Goal: Task Accomplishment & Management: Complete application form

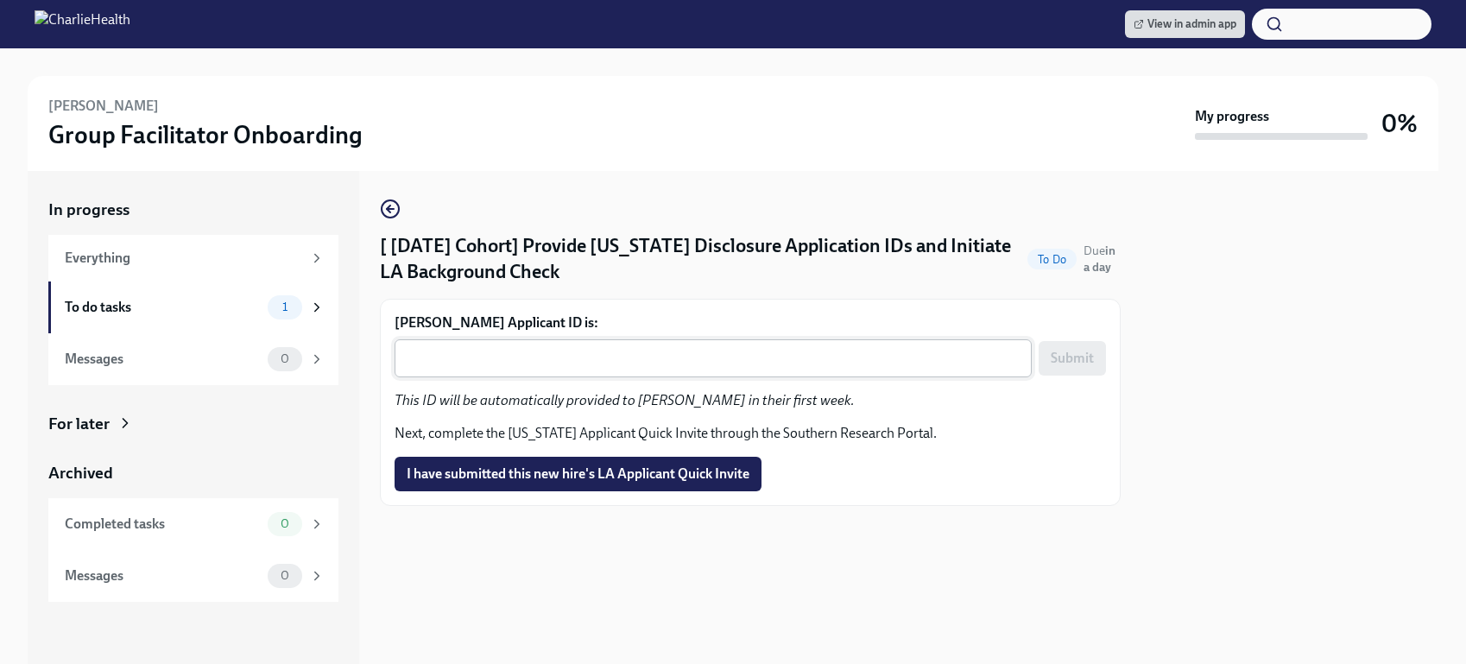
click at [492, 357] on textarea "Samuel Martinez's Applicant ID is:" at bounding box center [713, 358] width 616 height 21
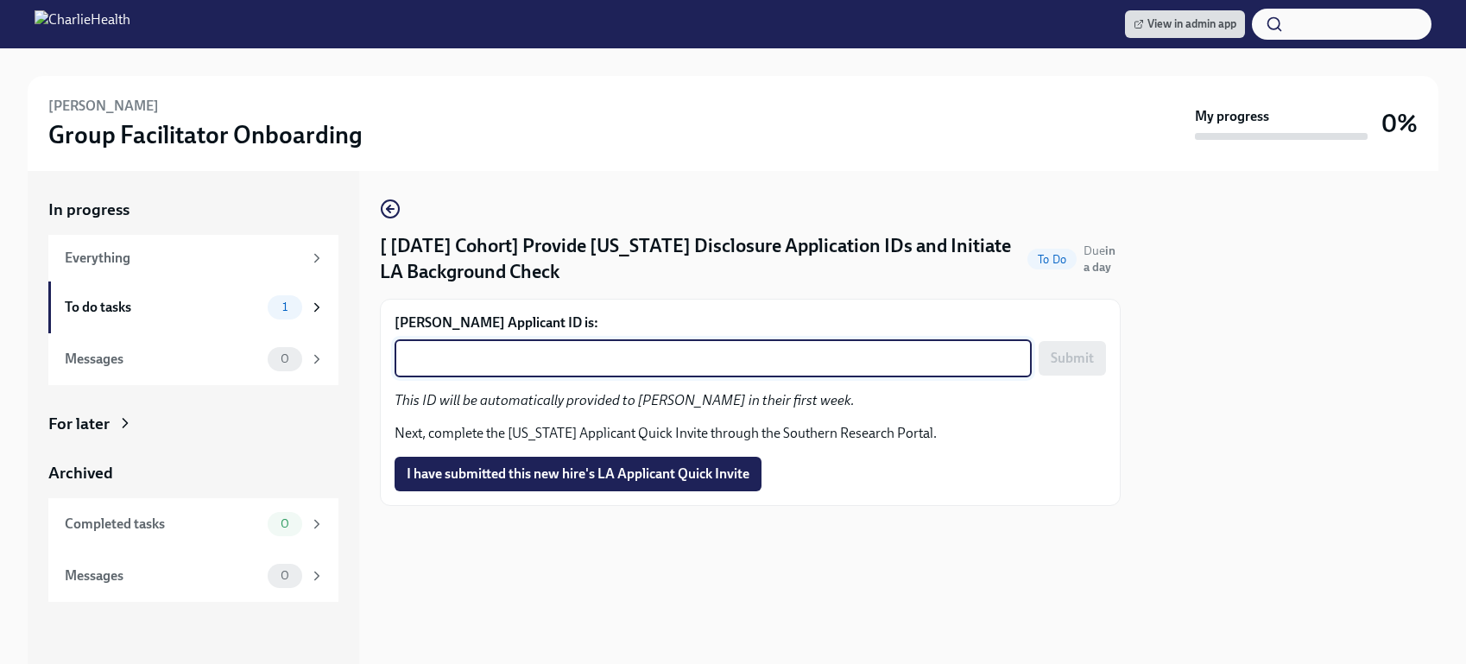
paste textarea "1255936"
type textarea "1255936"
click at [1064, 357] on span "Submit" at bounding box center [1072, 358] width 43 height 17
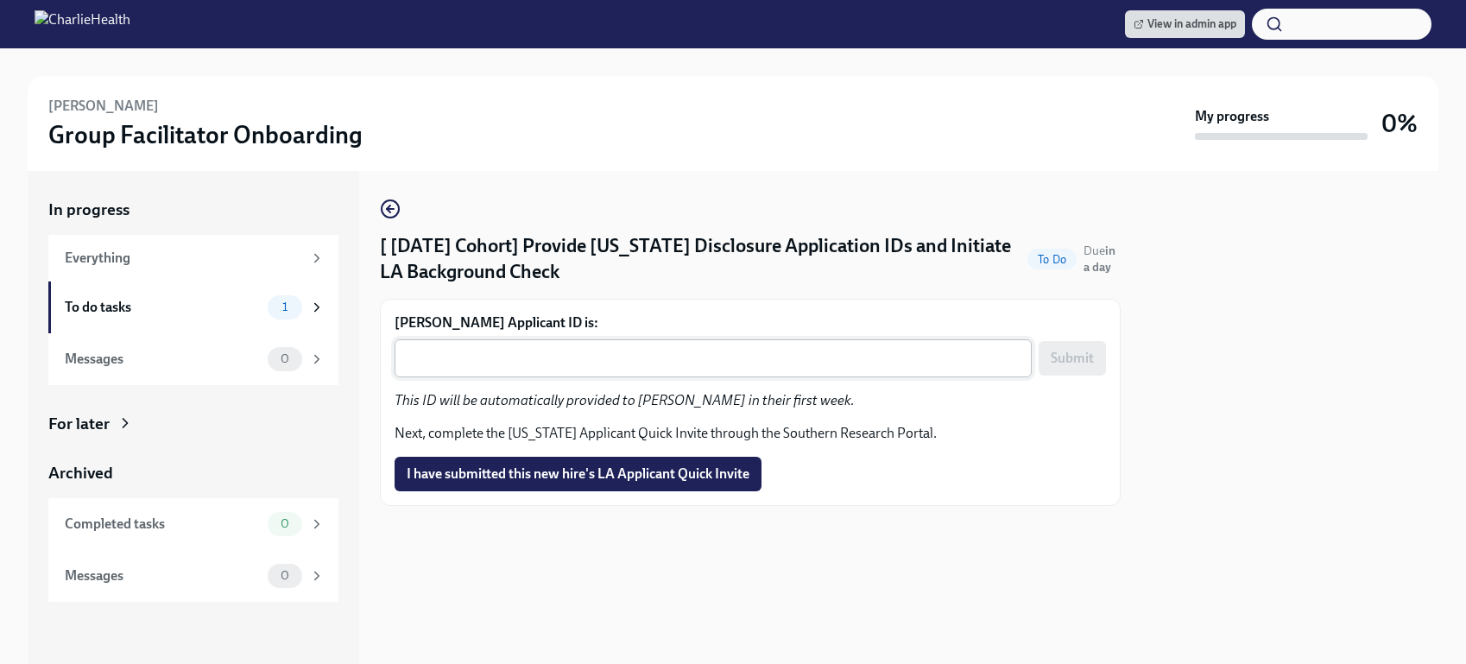
click at [682, 355] on textarea "[PERSON_NAME] Applicant ID is:" at bounding box center [713, 358] width 616 height 21
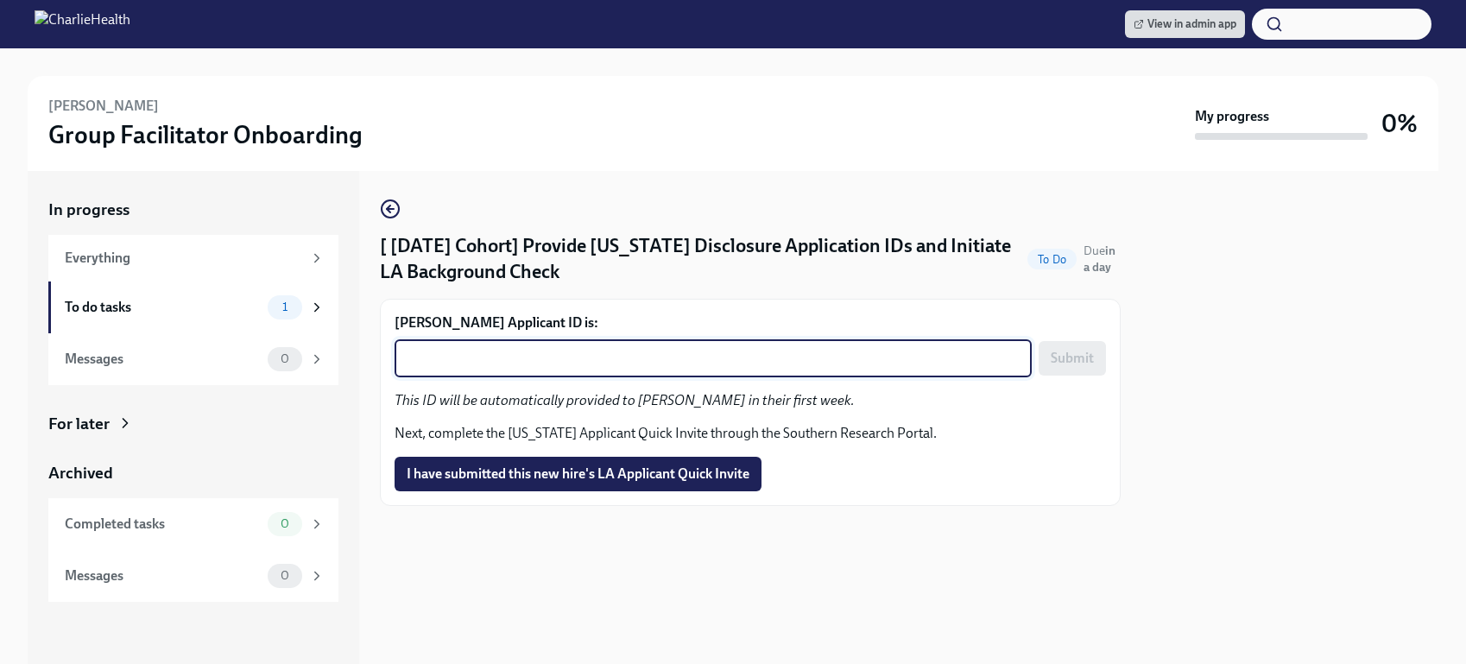
paste textarea "1255945"
type textarea "1255945"
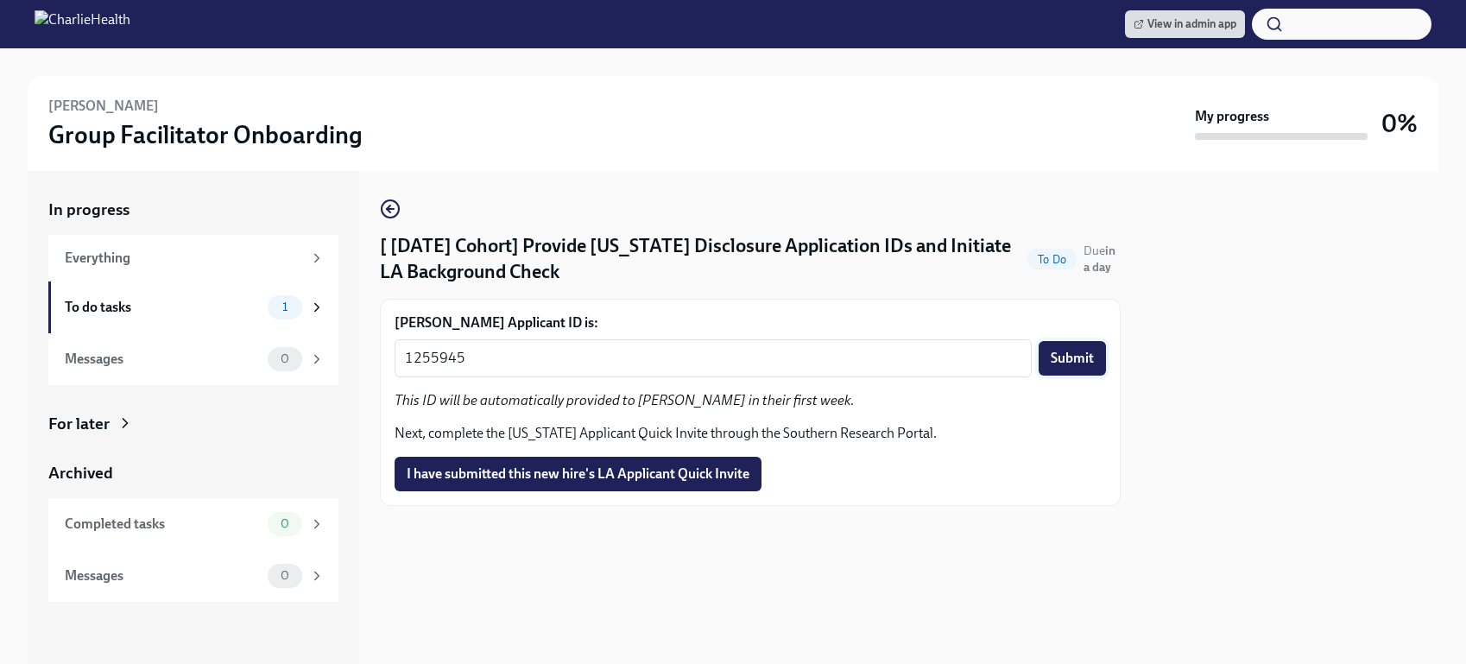
click at [1082, 357] on span "Submit" at bounding box center [1072, 358] width 43 height 17
click at [498, 359] on textarea "[PERSON_NAME] Applicant ID is:" at bounding box center [713, 358] width 616 height 21
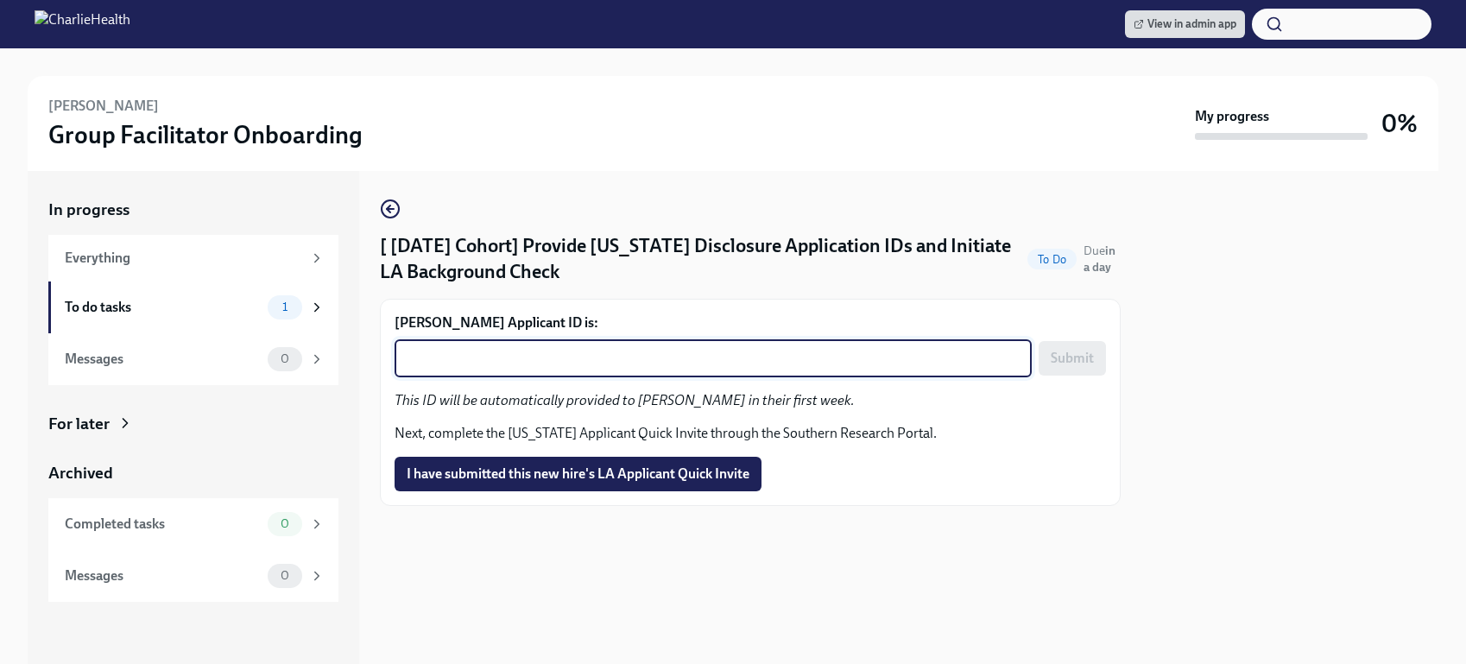
paste textarea "1255974"
type textarea "1255974"
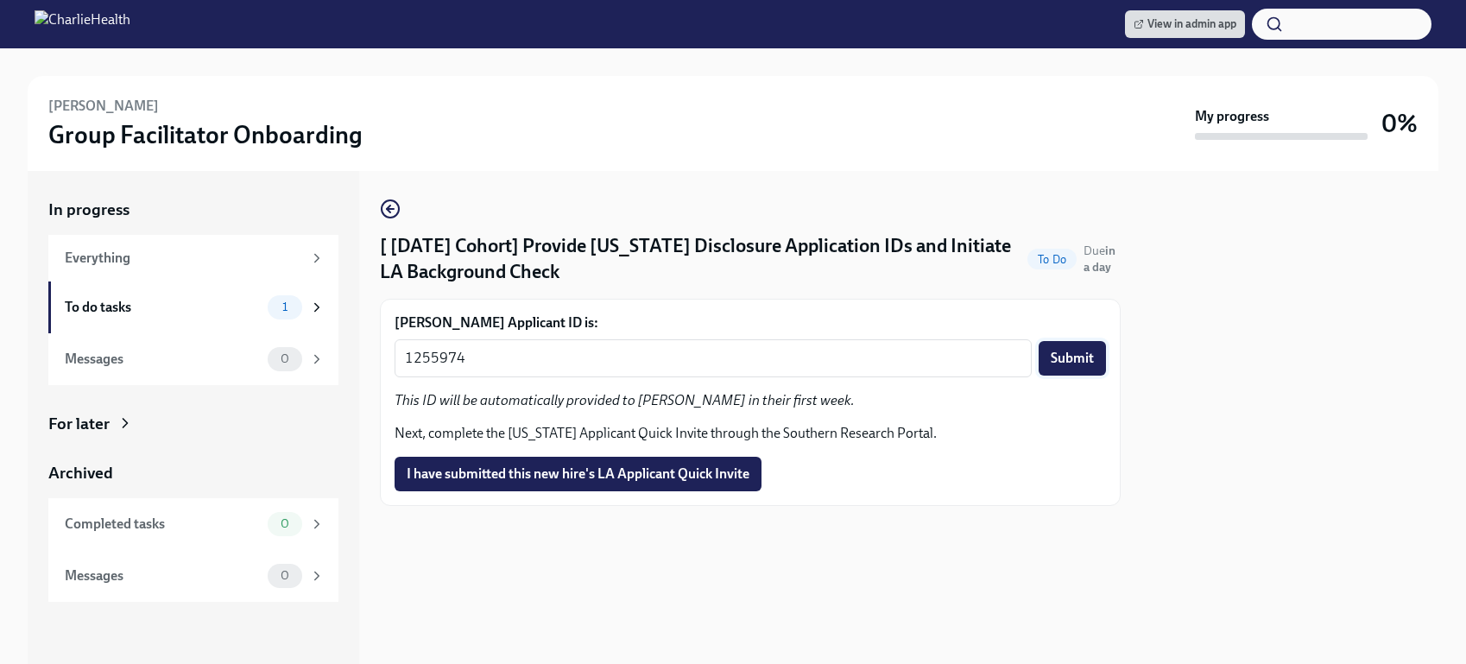
click at [1067, 359] on span "Submit" at bounding box center [1072, 358] width 43 height 17
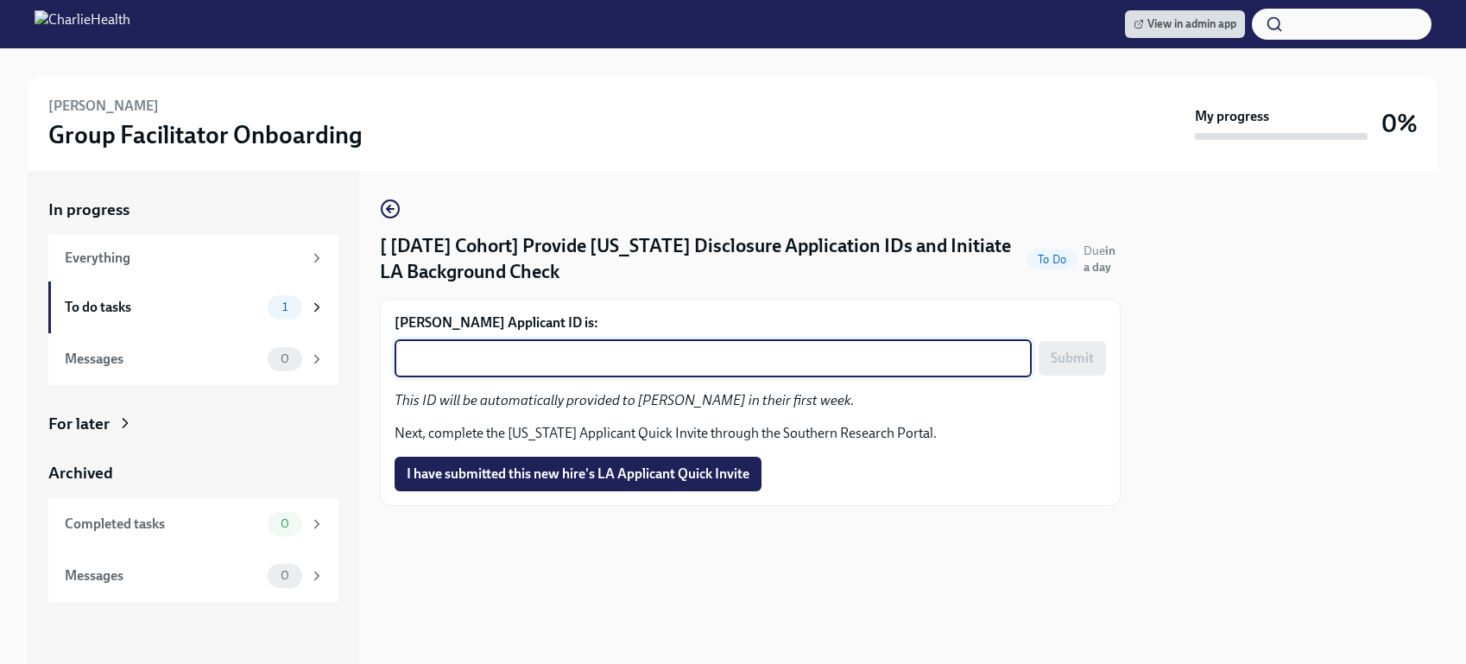
click at [645, 355] on textarea "Nicole Young's Applicant ID is:" at bounding box center [713, 358] width 616 height 21
paste textarea "1255994"
type textarea "1255994"
click at [1081, 350] on span "Submit" at bounding box center [1072, 358] width 43 height 17
